Goal: Find specific page/section: Find specific page/section

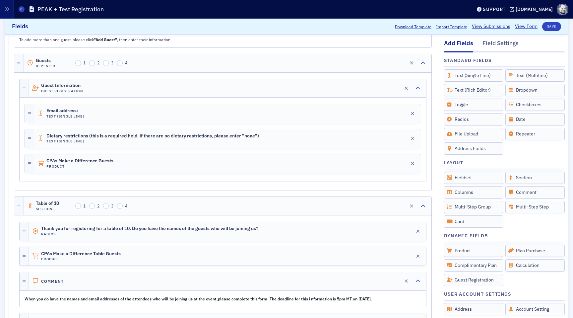
scroll to position [1071, 0]
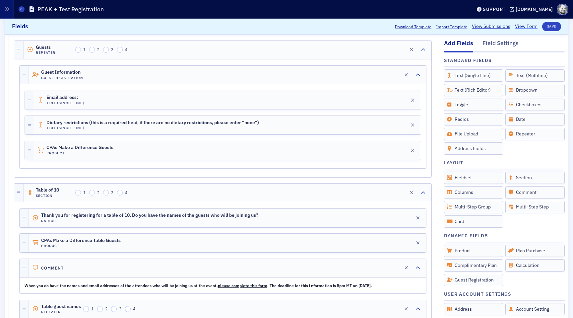
click at [517, 28] on link "View Form" at bounding box center [526, 26] width 23 height 7
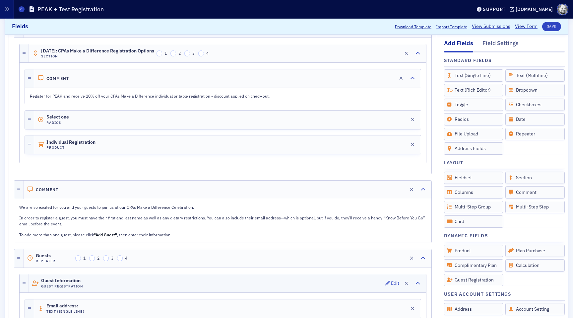
scroll to position [862, 0]
click at [394, 143] on icon "button" at bounding box center [394, 145] width 5 height 5
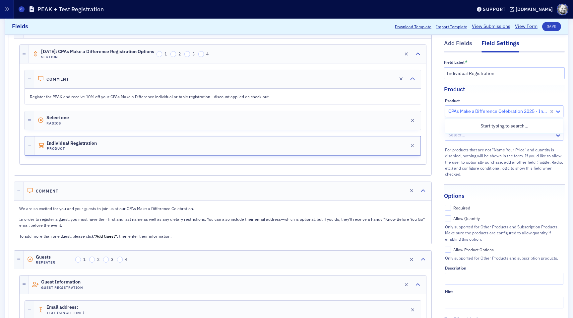
click at [560, 112] on icon at bounding box center [558, 111] width 7 height 7
click at [518, 108] on div at bounding box center [498, 111] width 101 height 8
drag, startPoint x: 450, startPoint y: 110, endPoint x: 529, endPoint y: 114, distance: 79.4
click at [529, 114] on div at bounding box center [498, 111] width 101 height 8
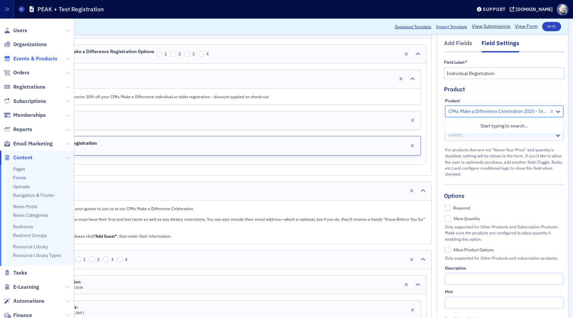
click at [36, 57] on span "Events & Products" at bounding box center [35, 58] width 44 height 7
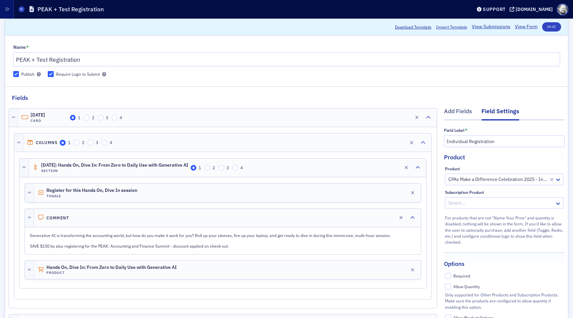
scroll to position [30, 0]
click at [399, 118] on icon "button" at bounding box center [398, 116] width 5 height 5
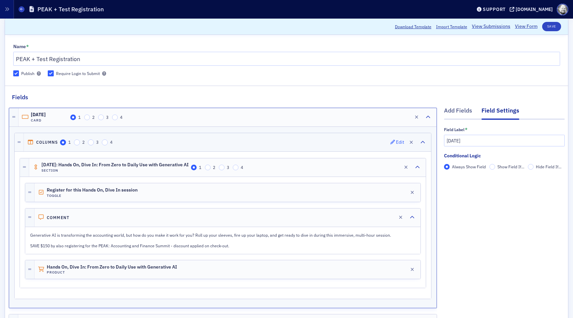
click at [398, 143] on div "Edit" at bounding box center [400, 142] width 8 height 4
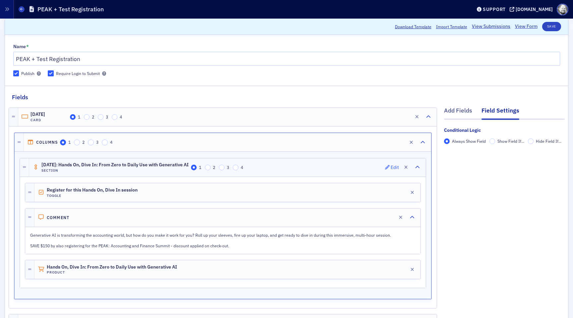
click at [395, 167] on div "Edit" at bounding box center [395, 168] width 8 height 4
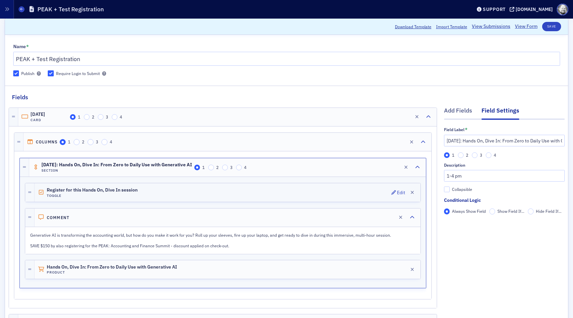
click at [390, 189] on div "Register for this Hands On, Dive In session Toggle Edit" at bounding box center [227, 192] width 386 height 19
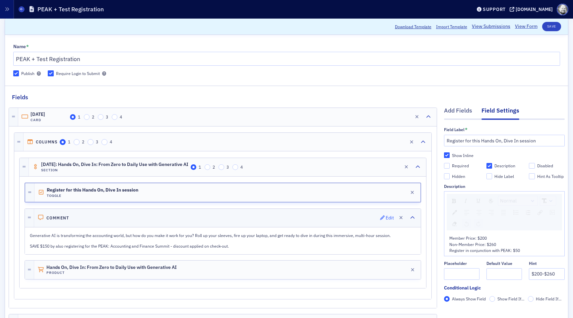
click at [387, 216] on div "Edit" at bounding box center [390, 218] width 8 height 4
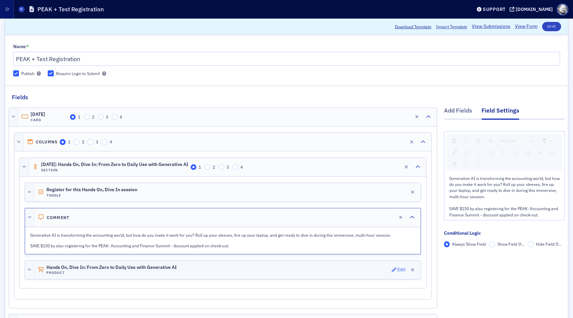
click at [397, 270] on div "Edit" at bounding box center [401, 270] width 8 height 4
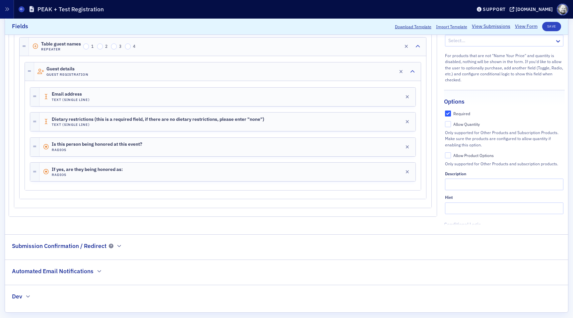
scroll to position [1340, 0]
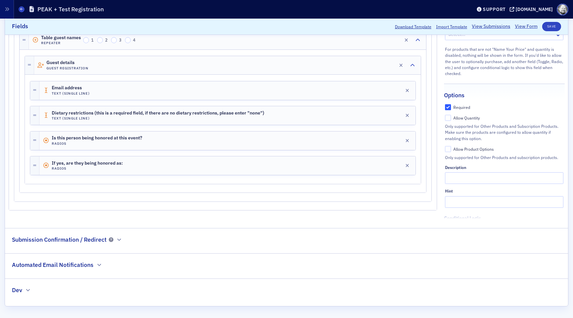
click at [90, 269] on h2 "Automated Email Notifications" at bounding box center [53, 264] width 82 height 9
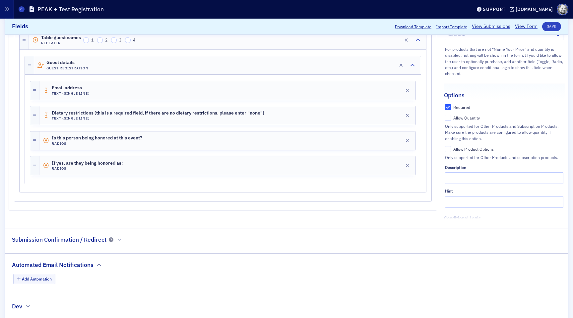
click at [90, 269] on h2 "Automated Email Notifications" at bounding box center [53, 264] width 82 height 9
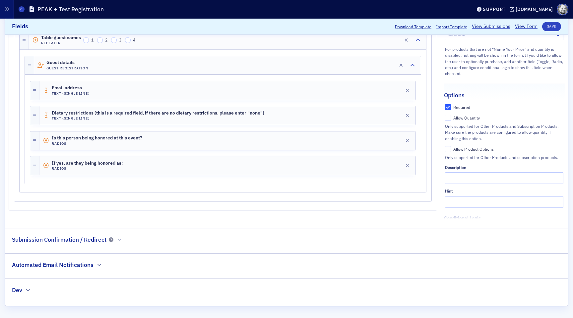
click at [31, 291] on legend "Dev" at bounding box center [21, 287] width 33 height 16
click at [28, 290] on icon "button" at bounding box center [28, 290] width 4 height 4
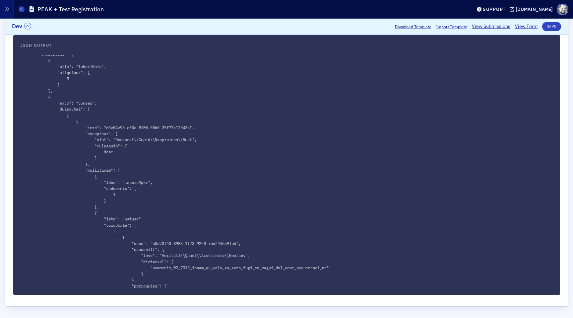
scroll to position [0, 0]
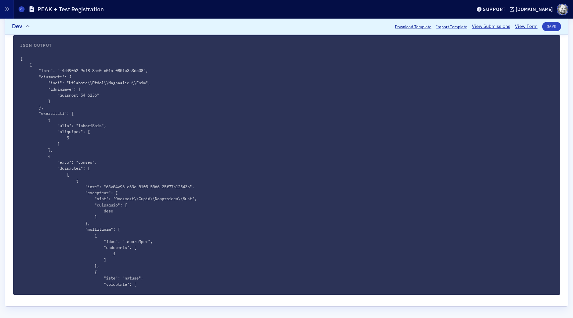
click at [26, 21] on div "Dev" at bounding box center [21, 23] width 19 height 16
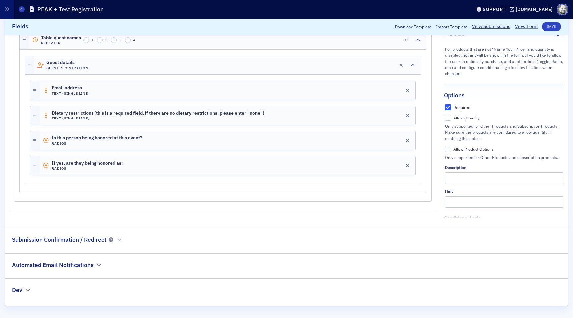
click at [524, 27] on link "View Form" at bounding box center [526, 26] width 23 height 7
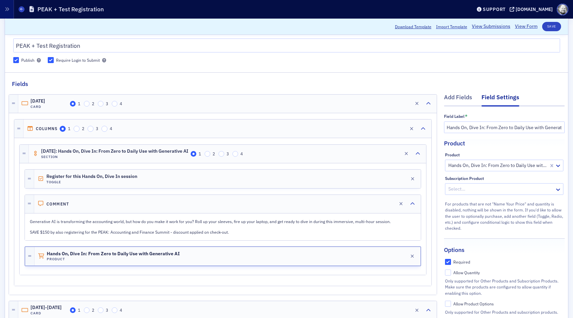
scroll to position [44, 0]
click at [560, 166] on icon at bounding box center [558, 165] width 7 height 7
click at [551, 164] on div at bounding box center [501, 165] width 106 height 8
click at [543, 164] on div at bounding box center [501, 165] width 106 height 8
type input "hands"
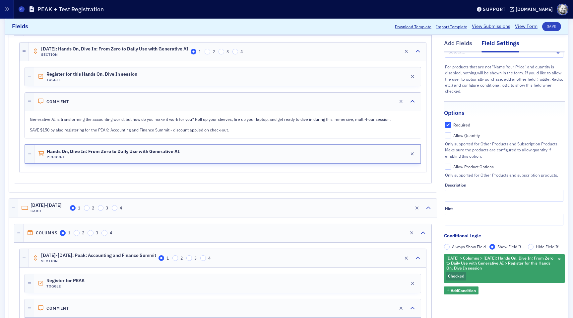
scroll to position [146, 0]
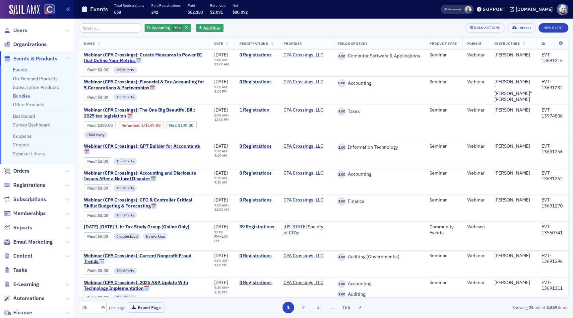
click at [26, 94] on link "Bundles" at bounding box center [21, 96] width 17 height 6
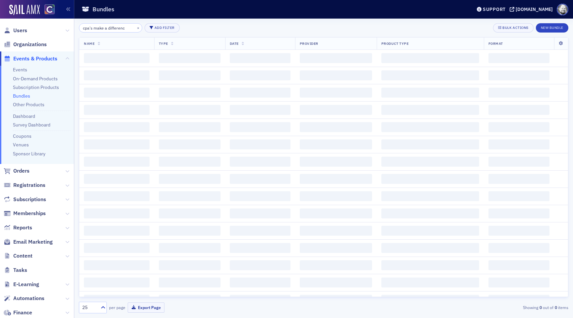
type input "cpa's make a difference"
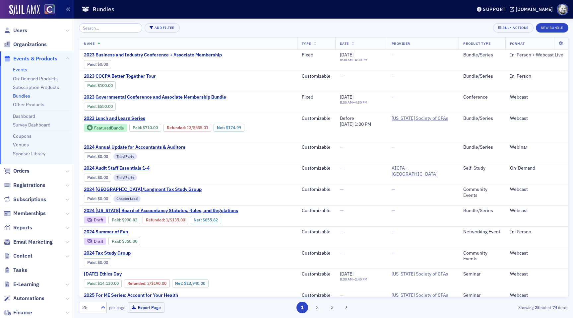
click at [23, 68] on link "Events" at bounding box center [20, 70] width 14 height 6
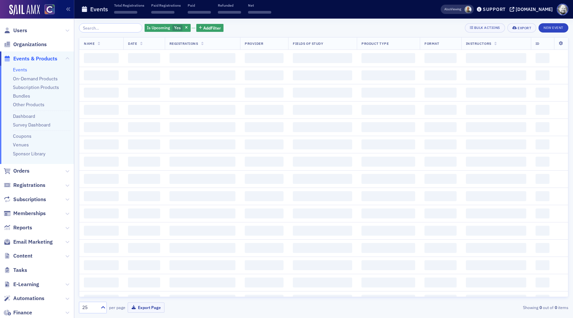
click at [98, 29] on input "search" at bounding box center [110, 27] width 63 height 9
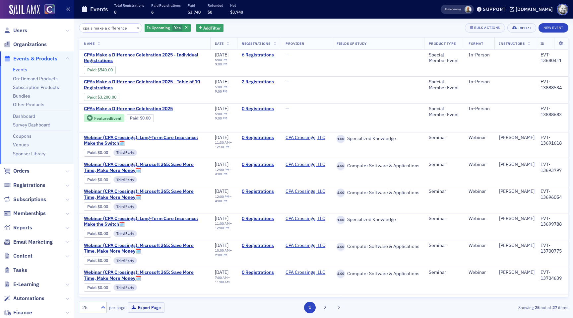
type input "cpa's make a difference"
click at [472, 9] on span at bounding box center [468, 9] width 7 height 7
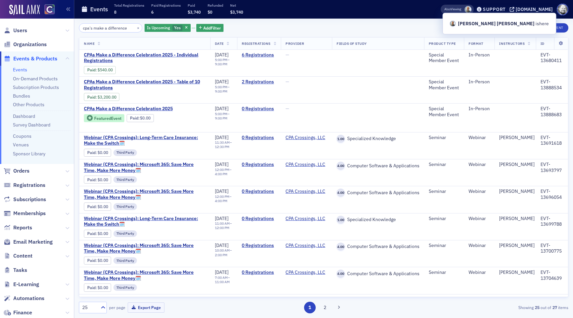
click at [472, 9] on span at bounding box center [468, 9] width 7 height 7
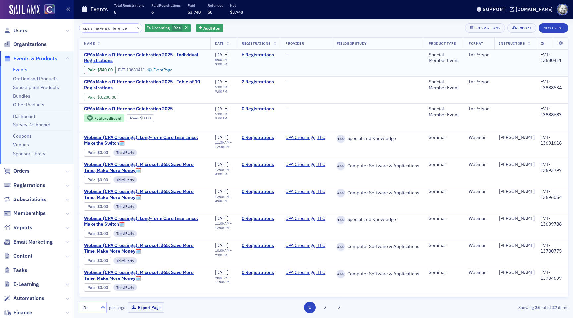
click at [172, 55] on span "CPAs Make a Difference Celebration 2025 - Individual Registrations" at bounding box center [145, 58] width 122 height 12
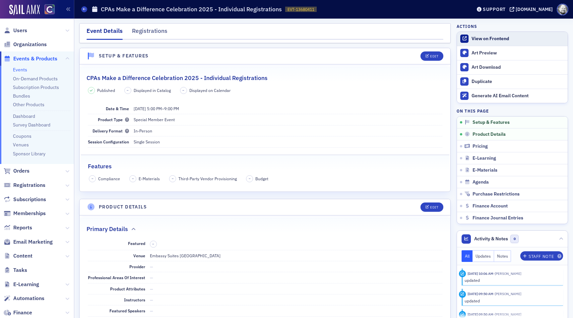
click at [505, 38] on div "View on Frontend" at bounding box center [518, 39] width 93 height 6
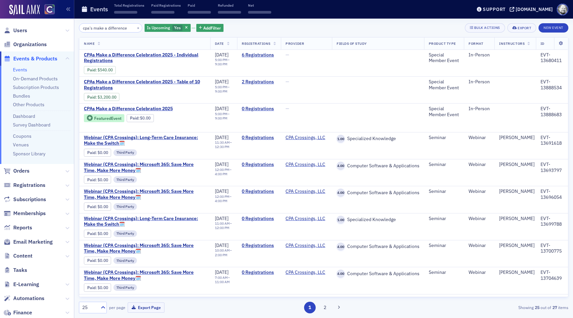
click at [155, 55] on span "CPAs Make a Difference Celebration 2025 - Individual Registrations" at bounding box center [145, 58] width 122 height 12
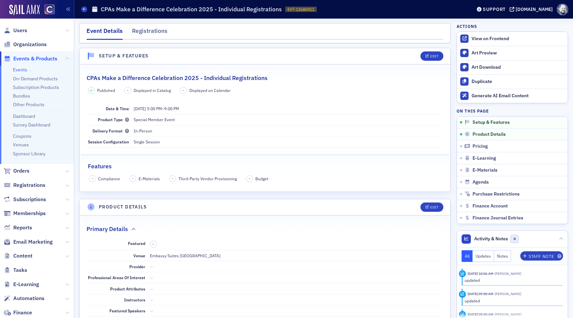
click at [24, 72] on link "Events" at bounding box center [20, 70] width 14 height 6
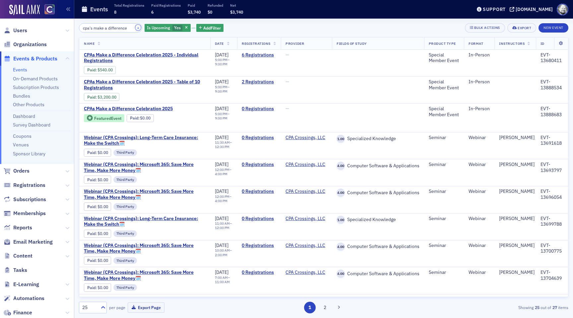
click at [135, 28] on button "×" at bounding box center [138, 28] width 6 height 6
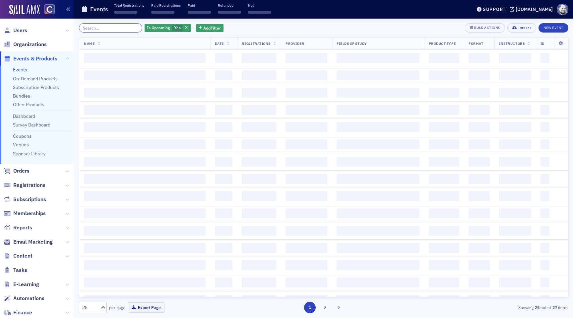
click at [112, 28] on input "search" at bounding box center [110, 27] width 63 height 9
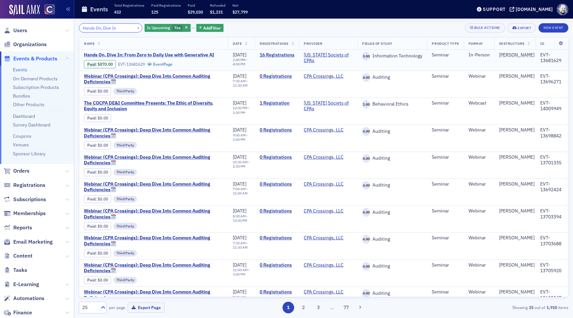
type input "Hands On, Dive In"
click at [133, 57] on span "Hands On, Dive In: From Zero to Daily Use with Generative AI" at bounding box center [149, 55] width 130 height 6
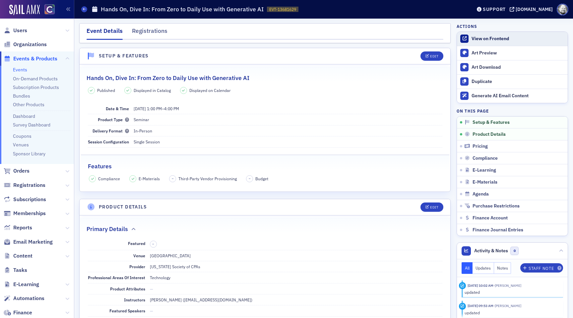
click at [482, 36] on div "View on Frontend" at bounding box center [518, 39] width 93 height 6
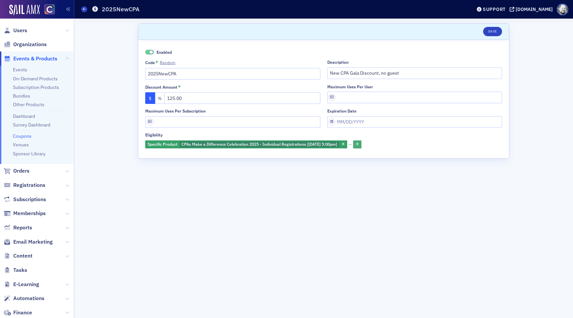
click at [359, 144] on icon "button" at bounding box center [357, 145] width 3 height 4
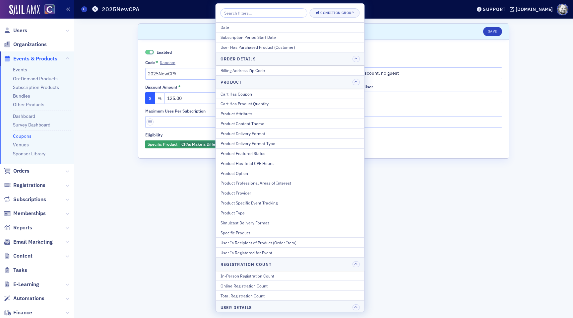
click at [394, 224] on form "Scroll to Save Enabled Code * Random 2025NewCPA Description New CPA Gala Discou…" at bounding box center [324, 168] width 372 height 290
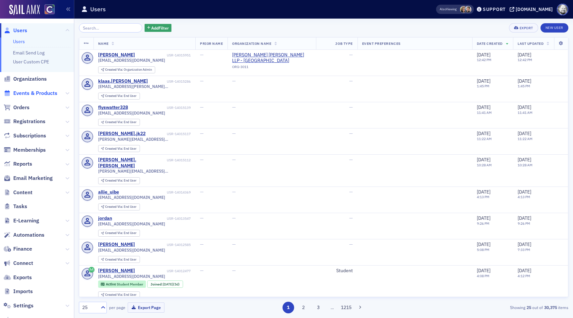
click at [29, 93] on span "Events & Products" at bounding box center [35, 93] width 44 height 7
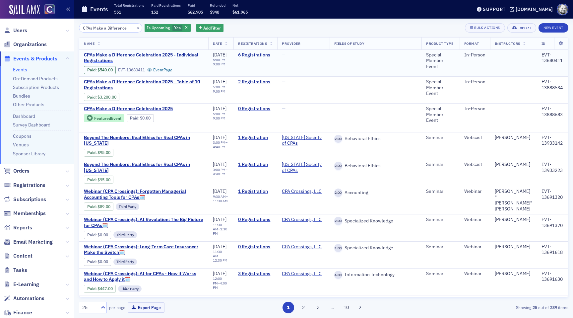
type input "CPAs Make a Difference"
click at [122, 55] on span "CPAs Make a Difference Celebration 2025 - Individual Registrations" at bounding box center [144, 58] width 120 height 12
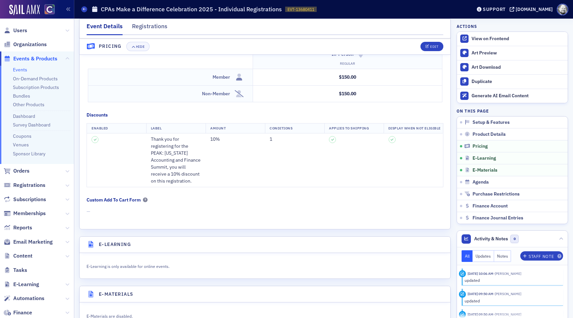
scroll to position [608, 0]
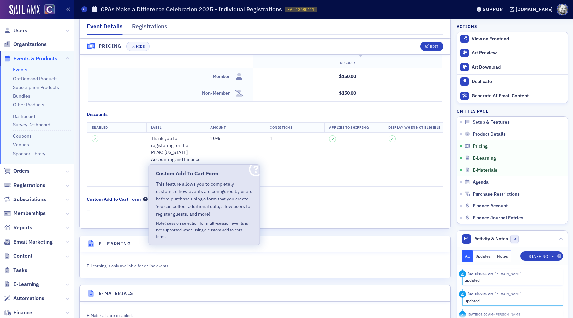
click at [147, 198] on icon at bounding box center [145, 199] width 5 height 5
